Goal: Task Accomplishment & Management: Manage account settings

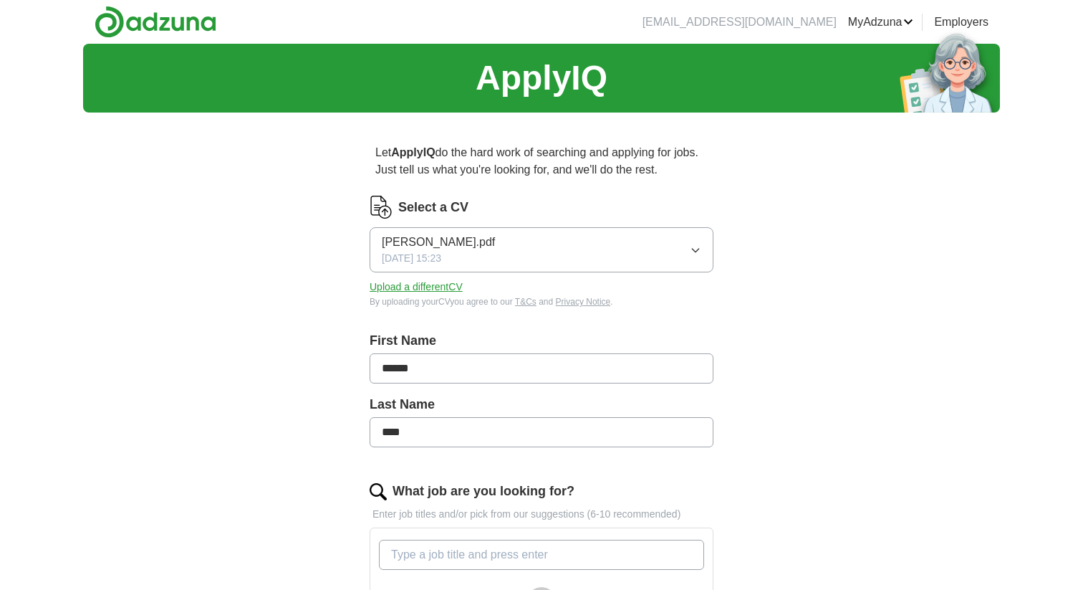
click at [409, 289] on button "Upload a different CV" at bounding box center [416, 286] width 93 height 15
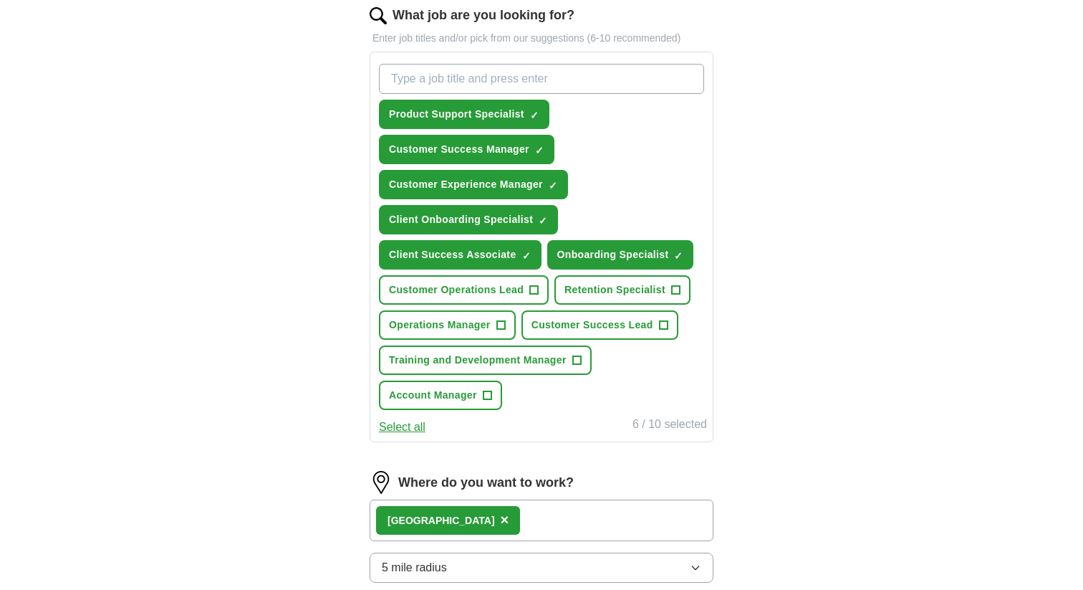
scroll to position [484, 0]
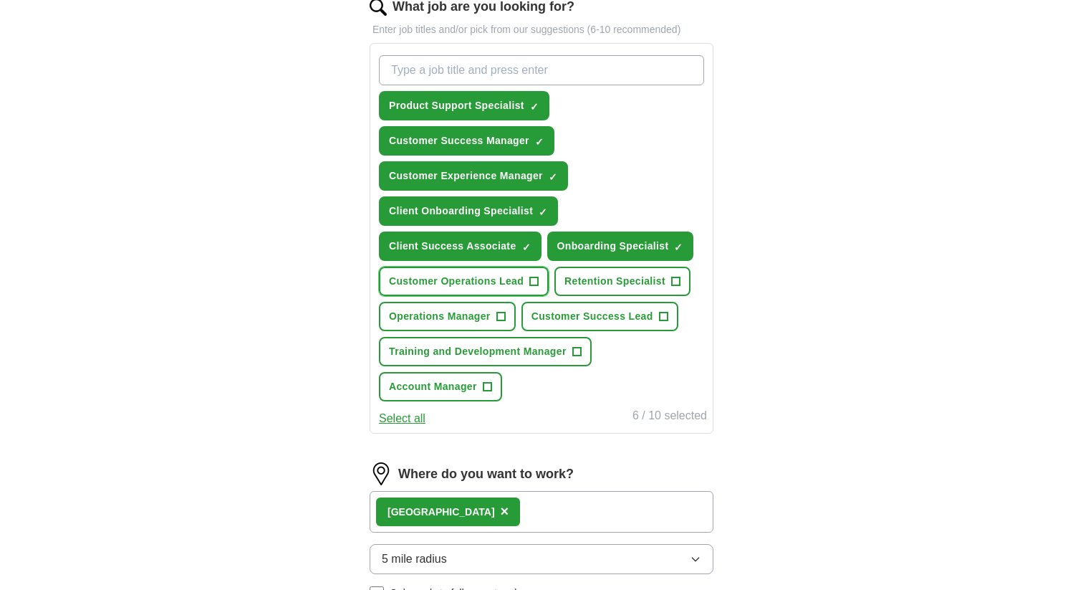
click at [535, 282] on span "+" at bounding box center [534, 281] width 9 height 11
click at [547, 64] on input "What job are you looking for?" at bounding box center [541, 70] width 325 height 30
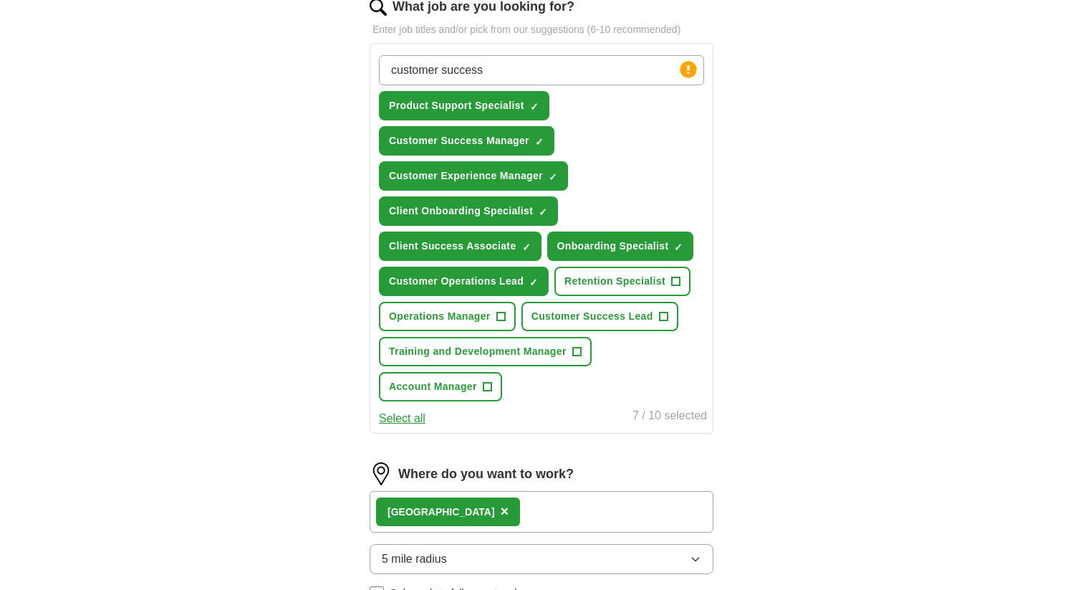
paste input "Associate"
click at [494, 70] on input "customer success Associate" at bounding box center [541, 70] width 325 height 30
type input "customer success associate"
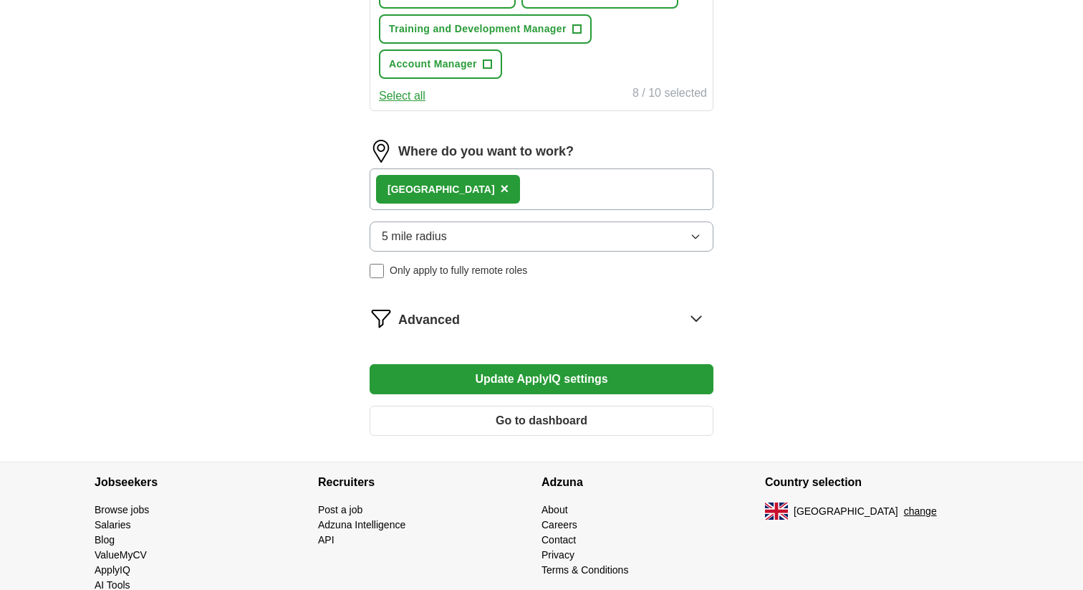
scroll to position [873, 0]
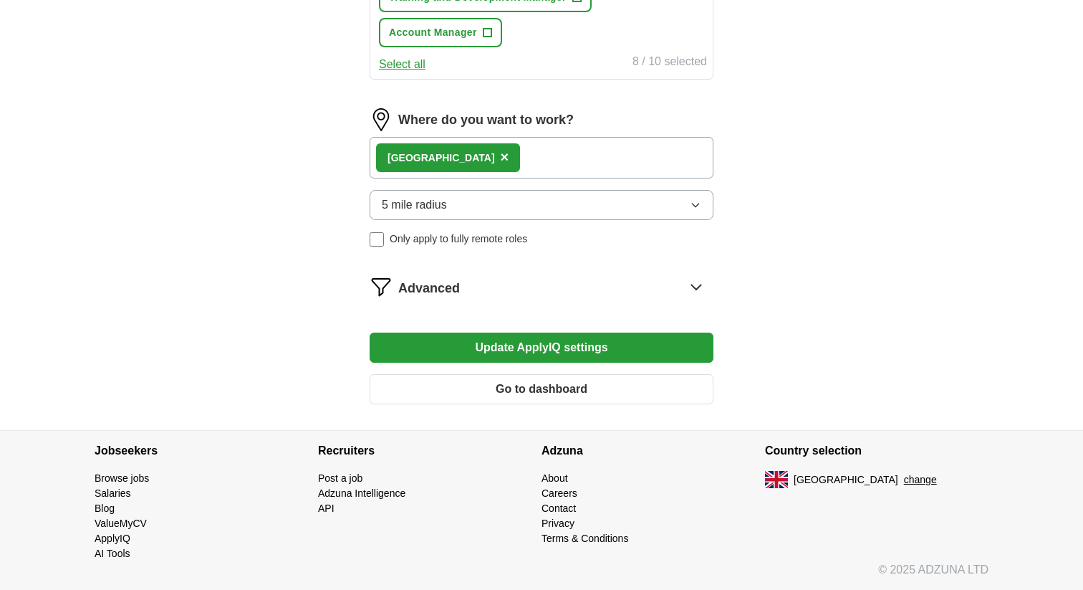
click at [480, 348] on button "Update ApplyIQ settings" at bounding box center [542, 347] width 344 height 30
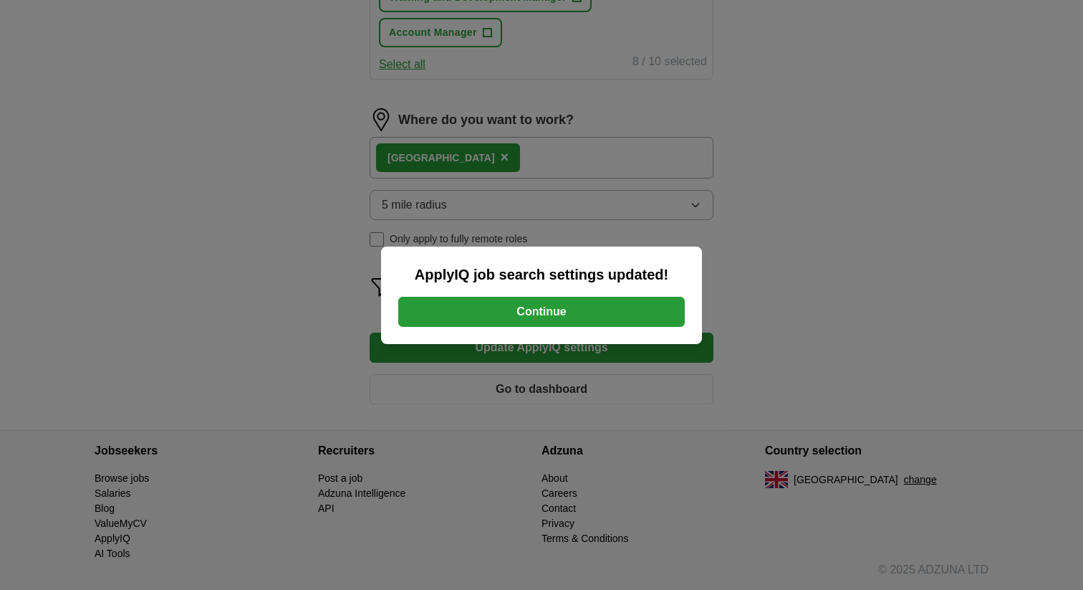
click at [511, 316] on button "Continue" at bounding box center [541, 312] width 287 height 30
